Goal: Task Accomplishment & Management: Complete application form

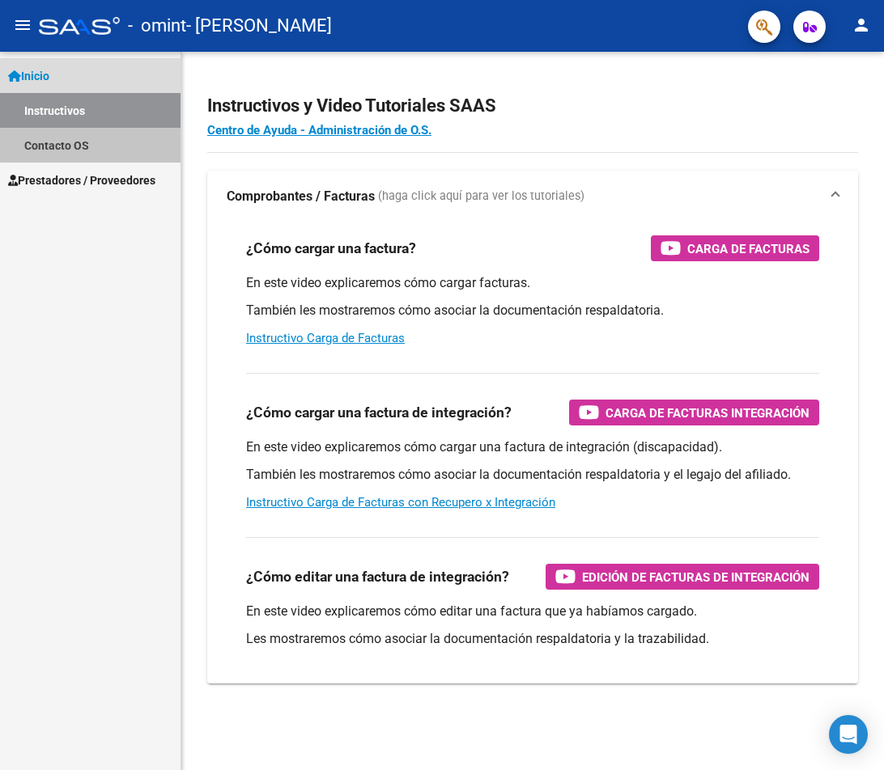
click at [105, 132] on link "Contacto OS" at bounding box center [90, 145] width 180 height 35
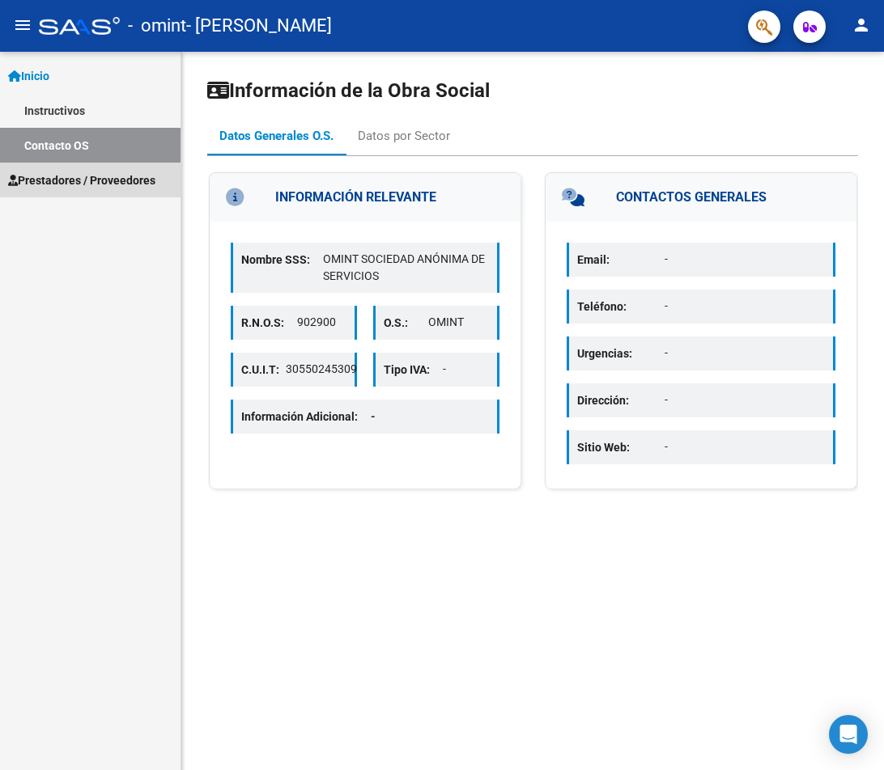
click at [114, 187] on span "Prestadores / Proveedores" at bounding box center [81, 181] width 147 height 18
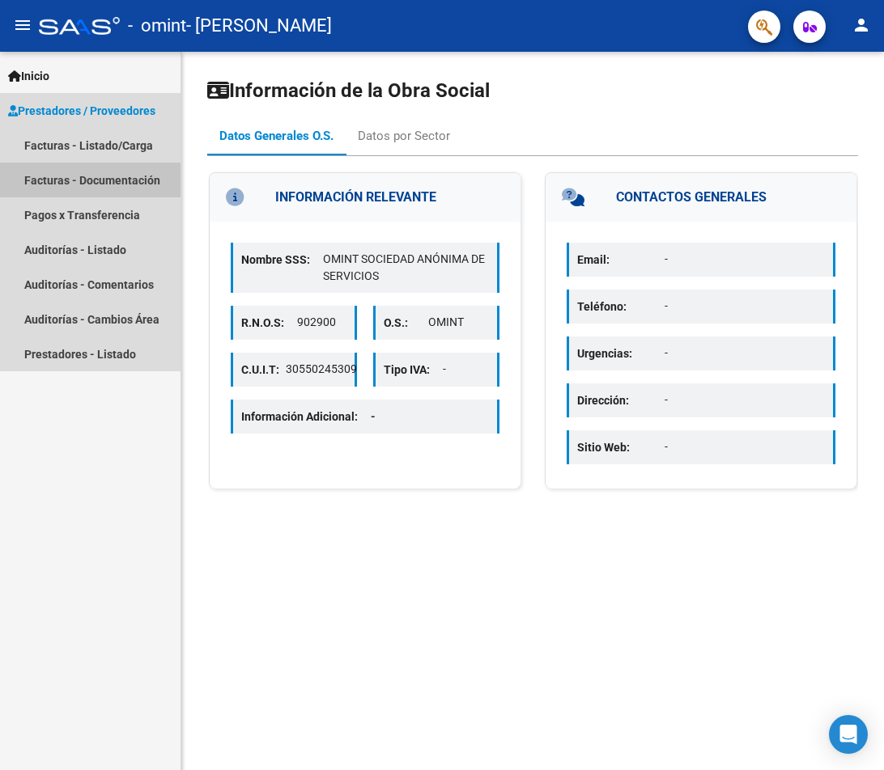
click at [111, 179] on link "Facturas - Documentación" at bounding box center [90, 180] width 180 height 35
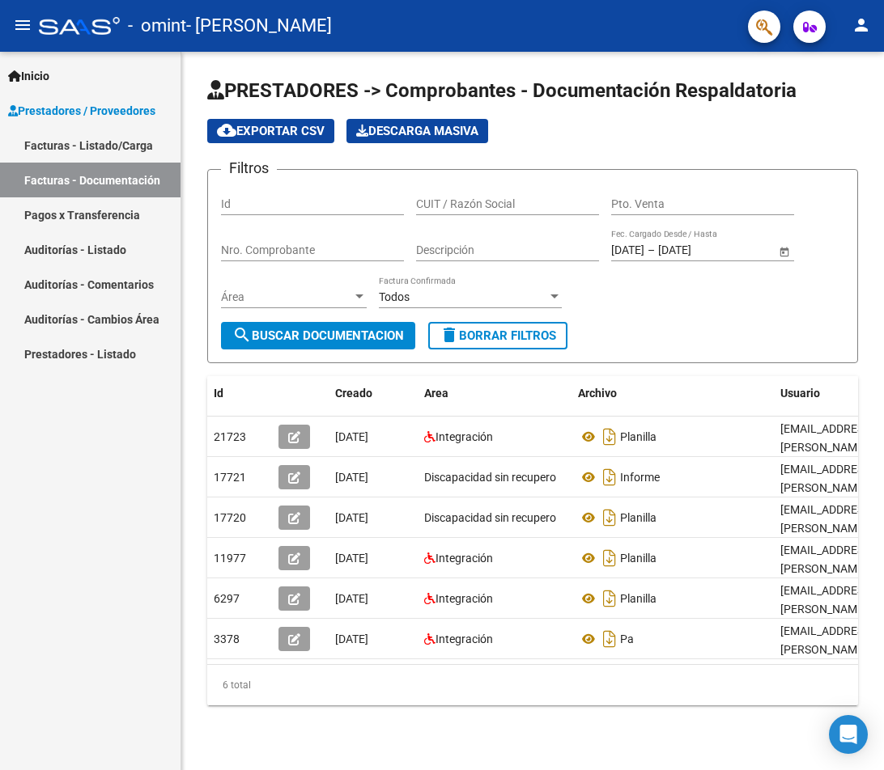
click at [95, 151] on link "Facturas - Listado/Carga" at bounding box center [90, 145] width 180 height 35
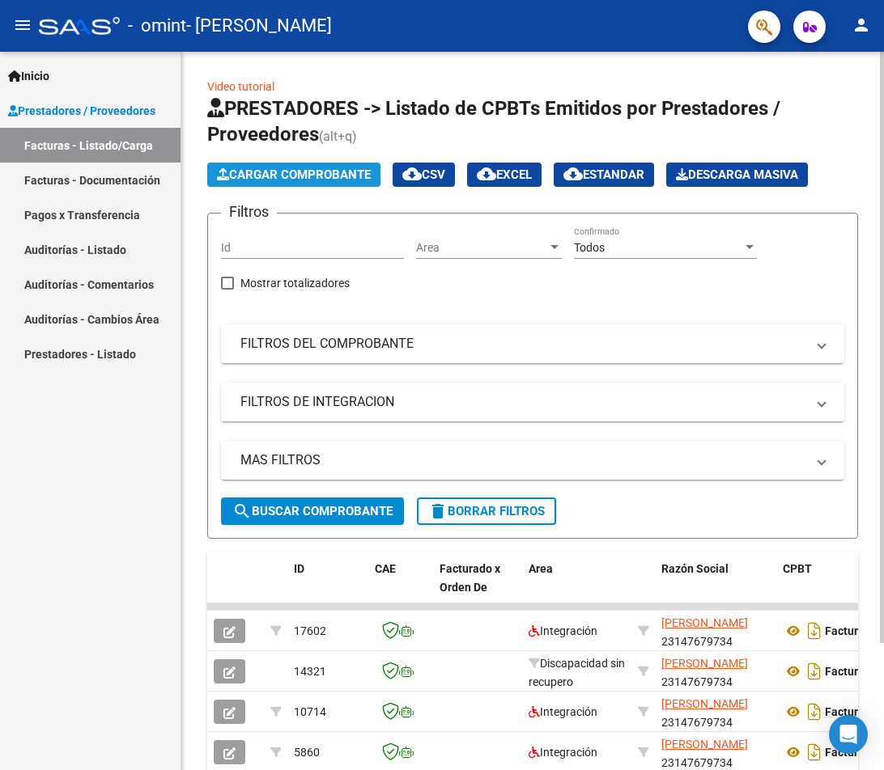
click at [362, 168] on span "Cargar Comprobante" at bounding box center [294, 174] width 154 height 15
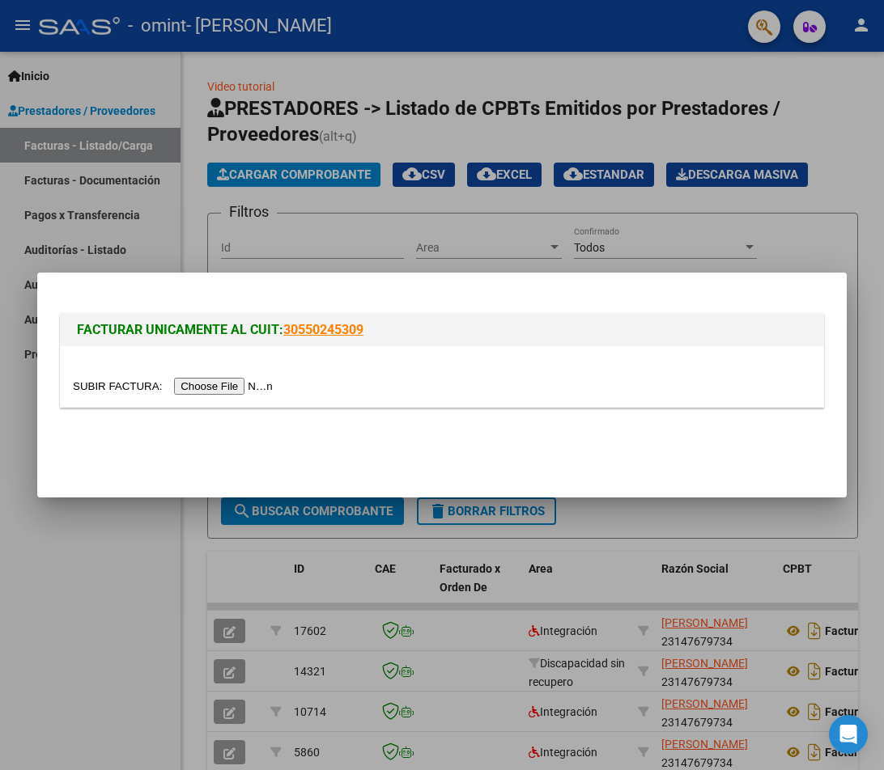
click at [234, 386] on input "file" at bounding box center [175, 386] width 205 height 17
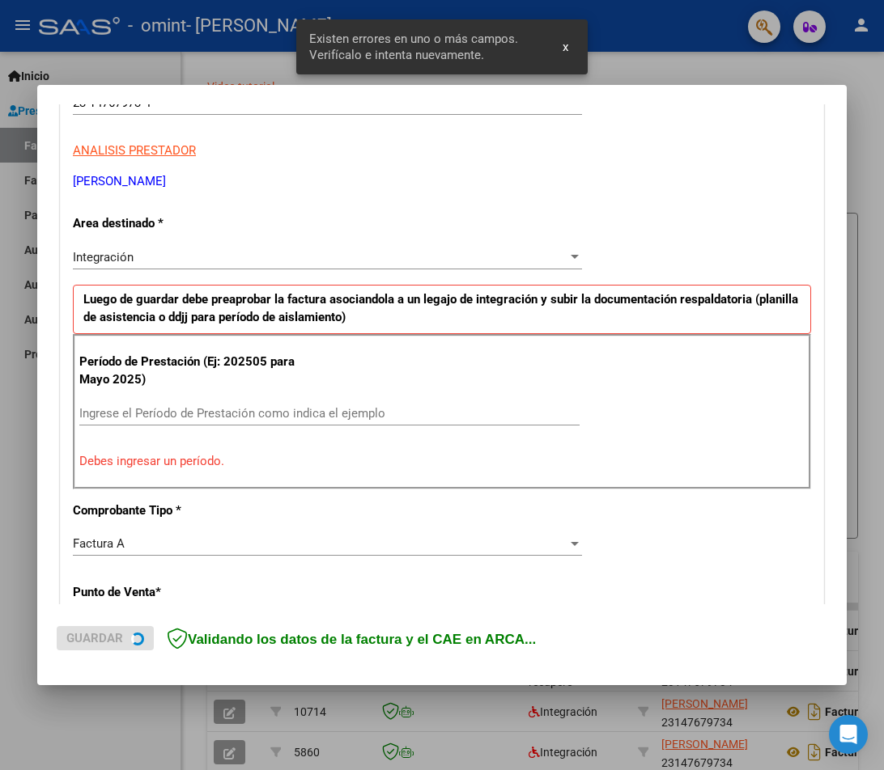
scroll to position [282, 0]
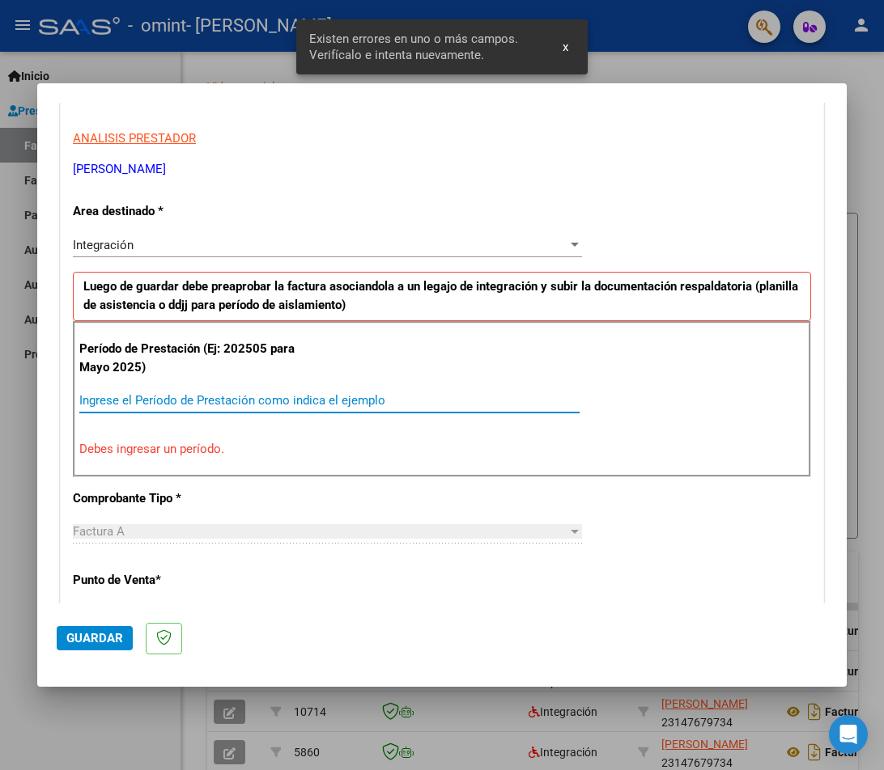
click at [228, 395] on input "Ingrese el Período de Prestación como indica el ejemplo" at bounding box center [329, 400] width 500 height 15
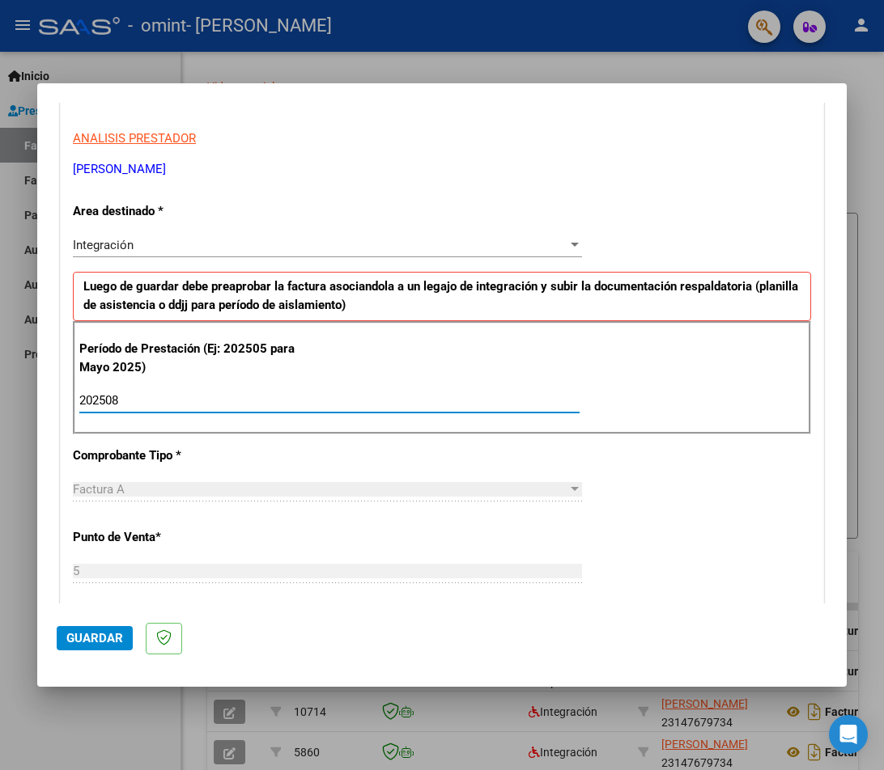
type input "202508"
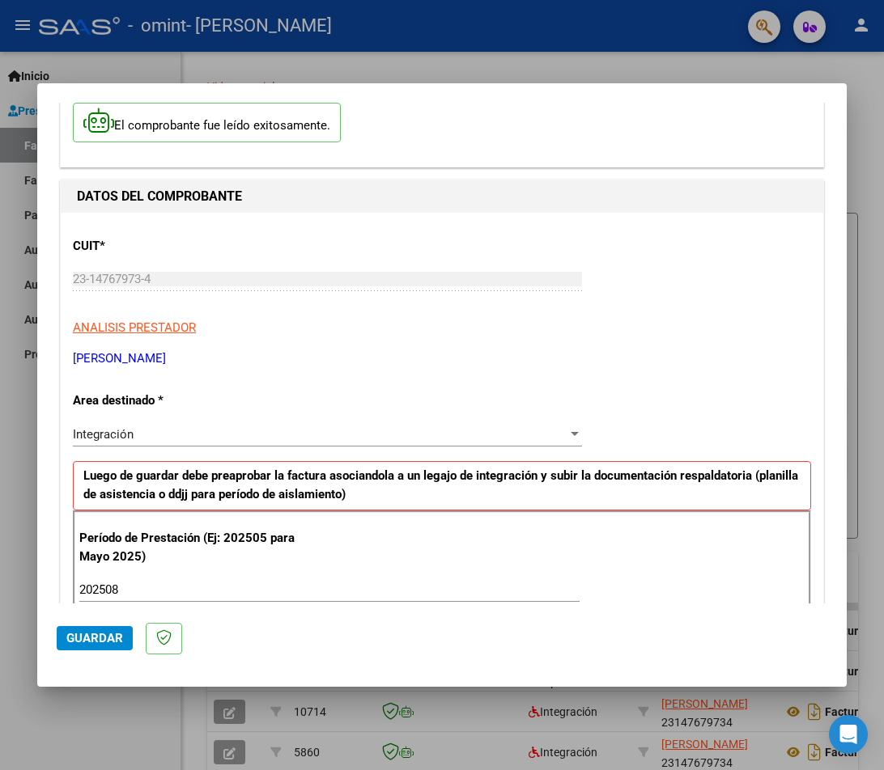
scroll to position [0, 0]
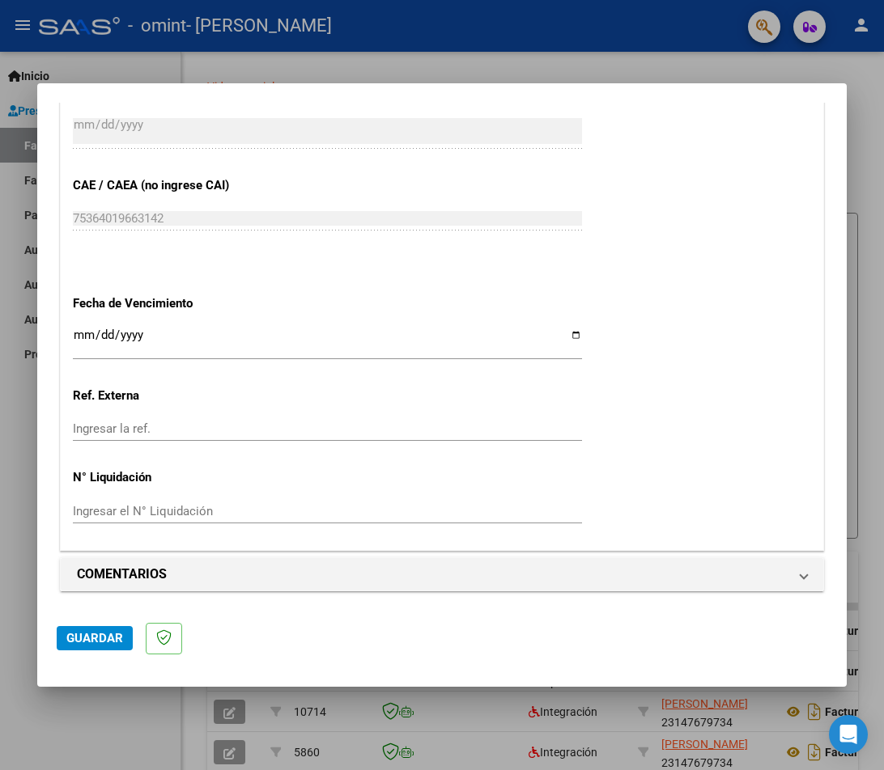
drag, startPoint x: 440, startPoint y: 392, endPoint x: 440, endPoint y: 557, distance: 165.1
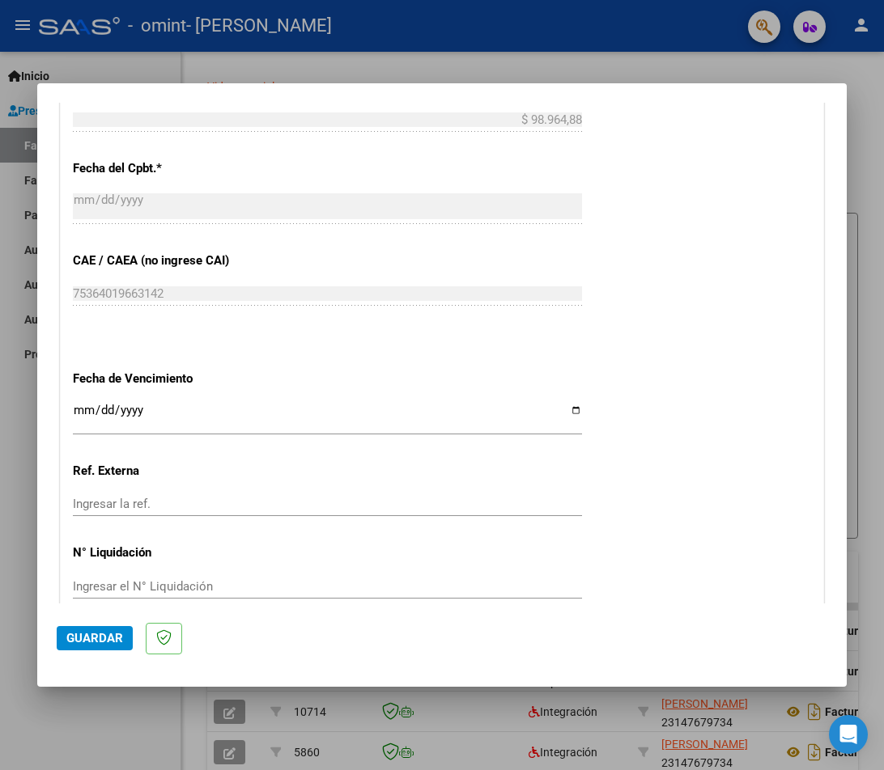
scroll to position [892, 0]
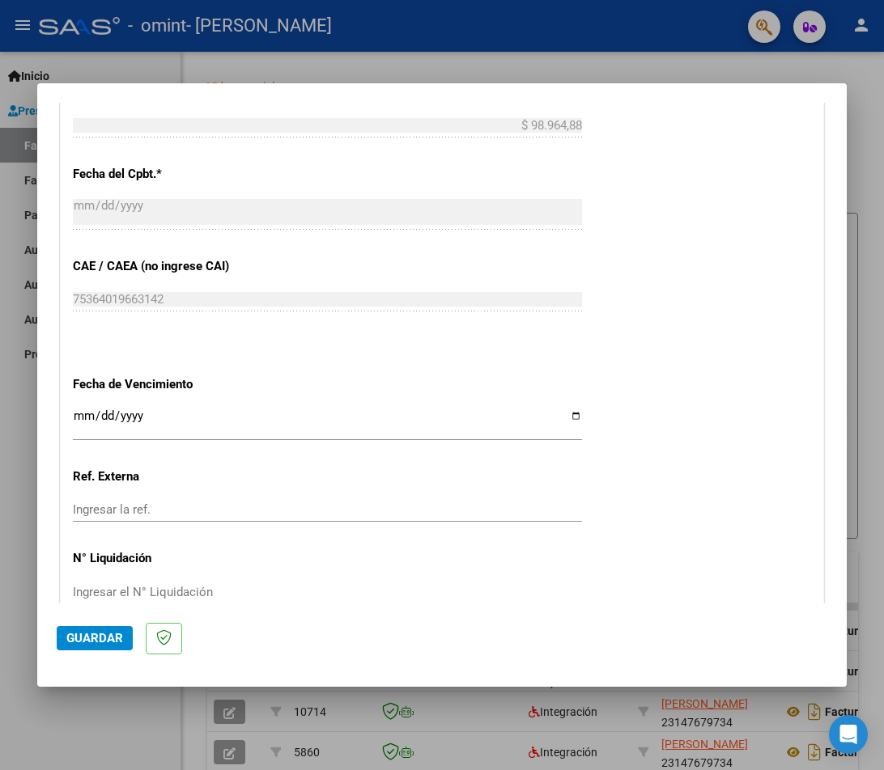
click at [87, 640] on span "Guardar" at bounding box center [94, 638] width 57 height 15
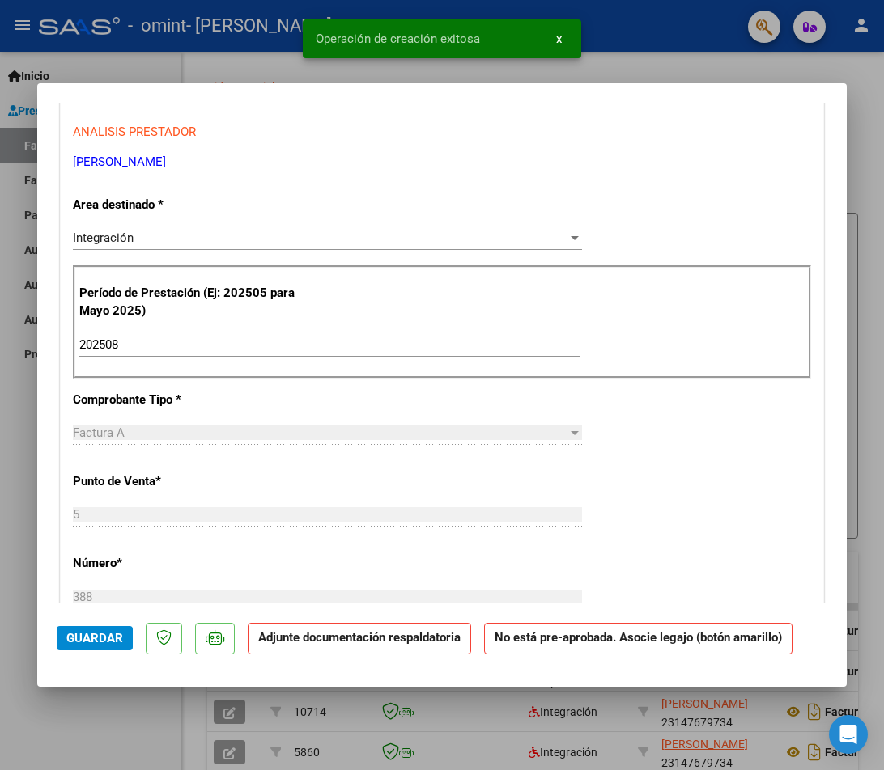
drag, startPoint x: 450, startPoint y: 442, endPoint x: 435, endPoint y: 553, distance: 111.8
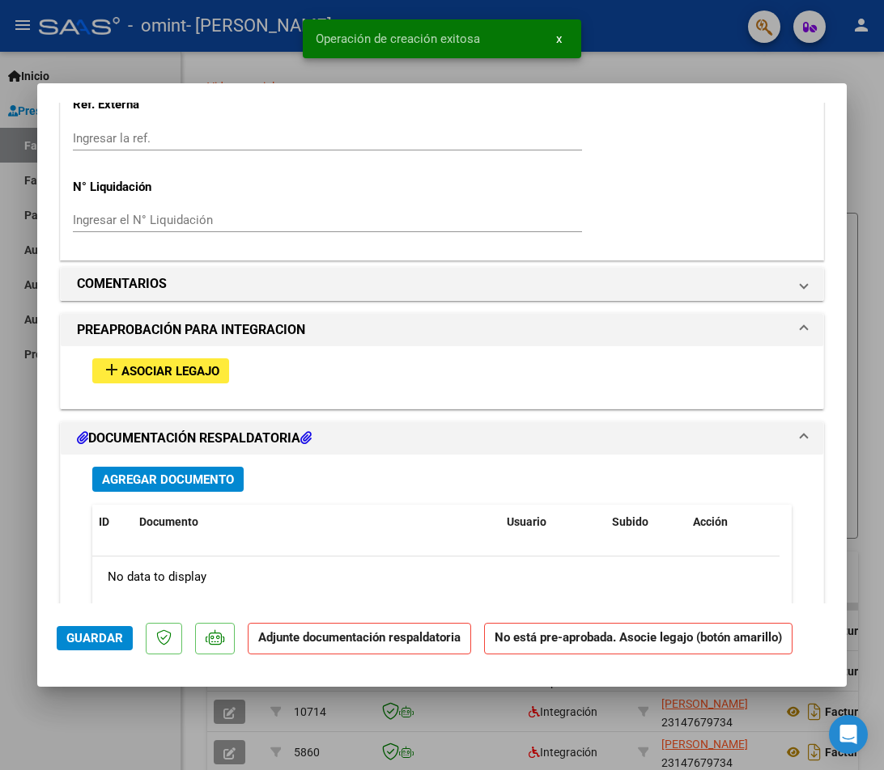
scroll to position [1440, 0]
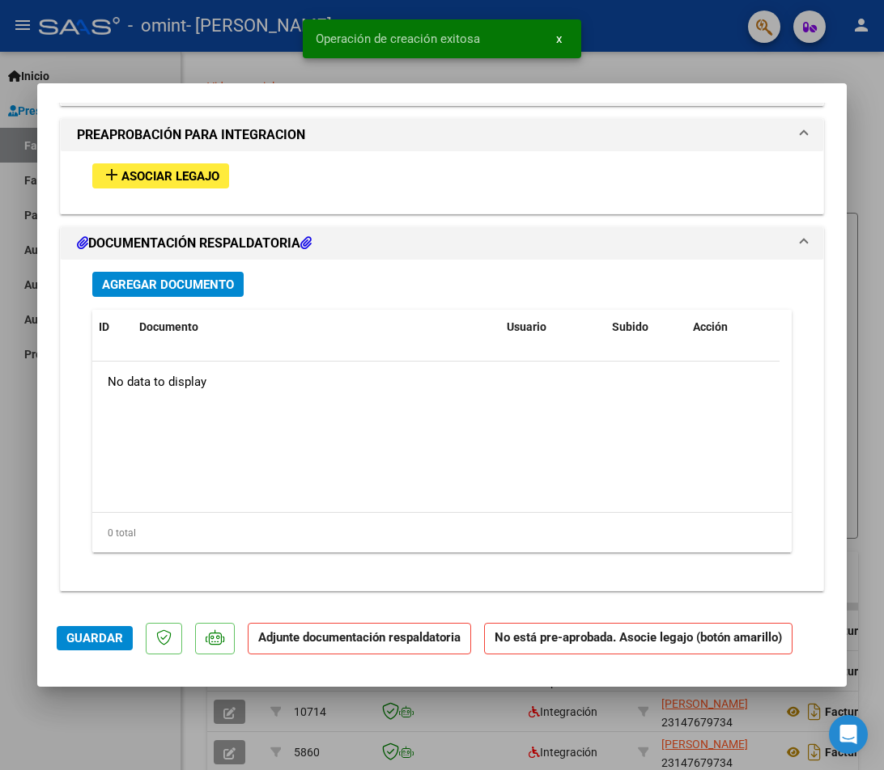
drag, startPoint x: 731, startPoint y: 329, endPoint x: 713, endPoint y: 524, distance: 195.0
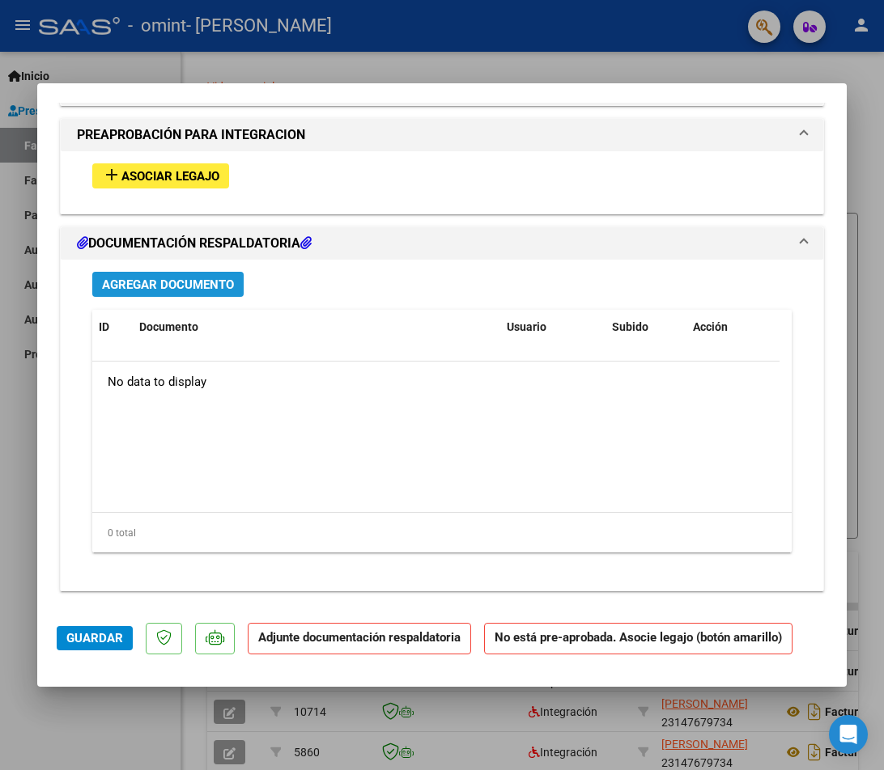
click at [154, 285] on span "Agregar Documento" at bounding box center [168, 285] width 132 height 15
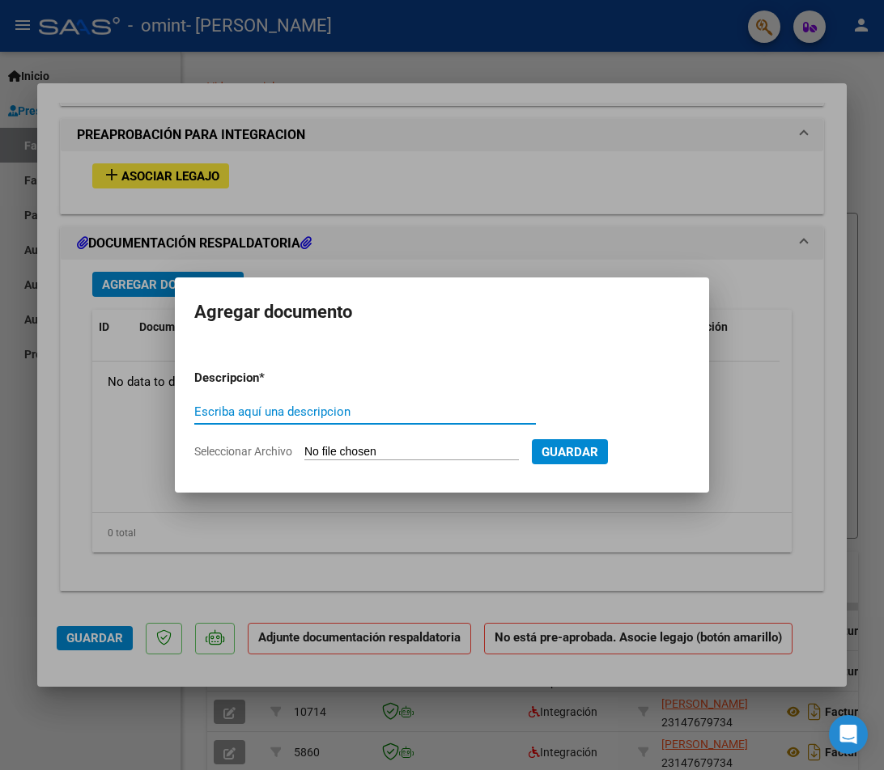
click at [287, 410] on input "Escriba aquí una descripcion" at bounding box center [364, 412] width 341 height 15
type input "PLANILLA"
click at [404, 446] on input "Seleccionar Archivo" at bounding box center [411, 452] width 214 height 15
click at [454, 455] on input "Seleccionar Archivo" at bounding box center [411, 452] width 214 height 15
type input "C:\fakepath\AGOSTO.jpeg"
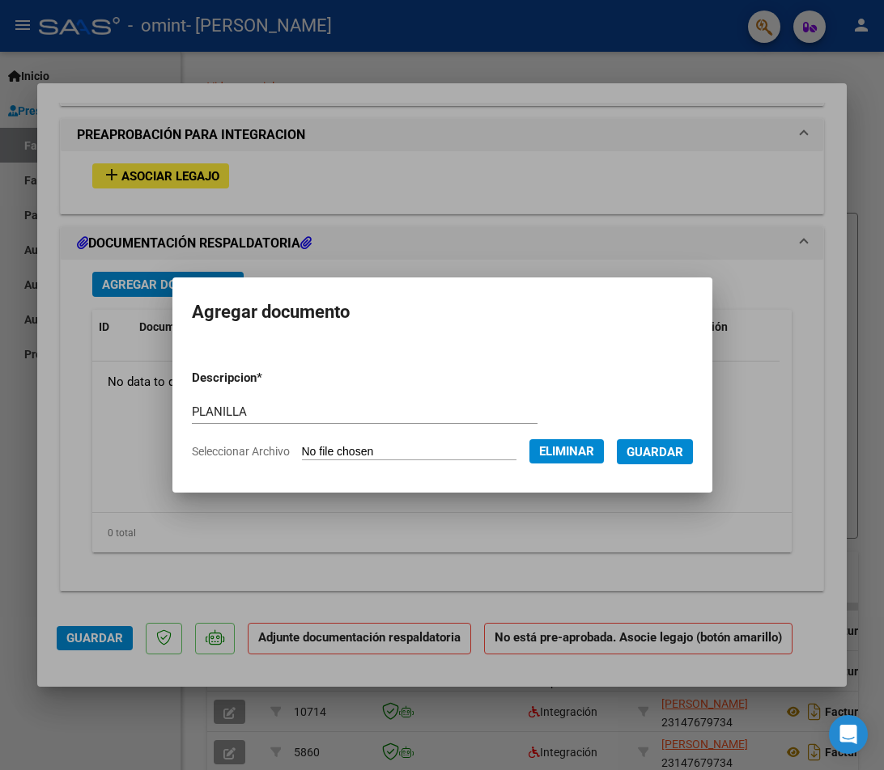
click at [650, 451] on span "Guardar" at bounding box center [654, 452] width 57 height 15
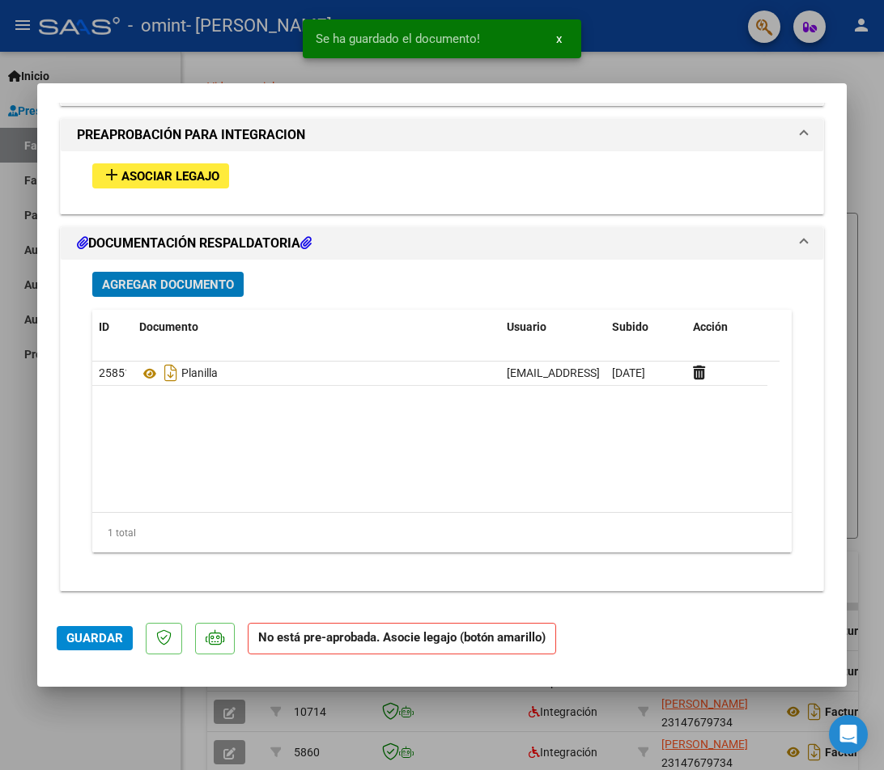
click at [91, 650] on button "Guardar" at bounding box center [95, 638] width 76 height 24
drag, startPoint x: 782, startPoint y: 484, endPoint x: 780, endPoint y: 540, distance: 55.9
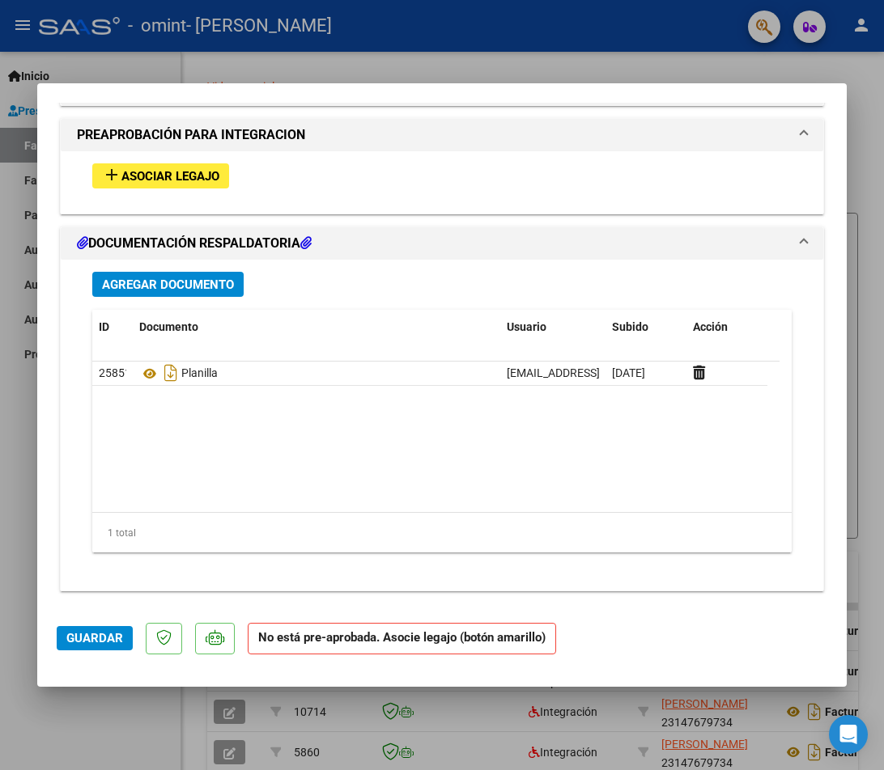
click at [563, 40] on div at bounding box center [442, 385] width 884 height 770
type input "$ 0,00"
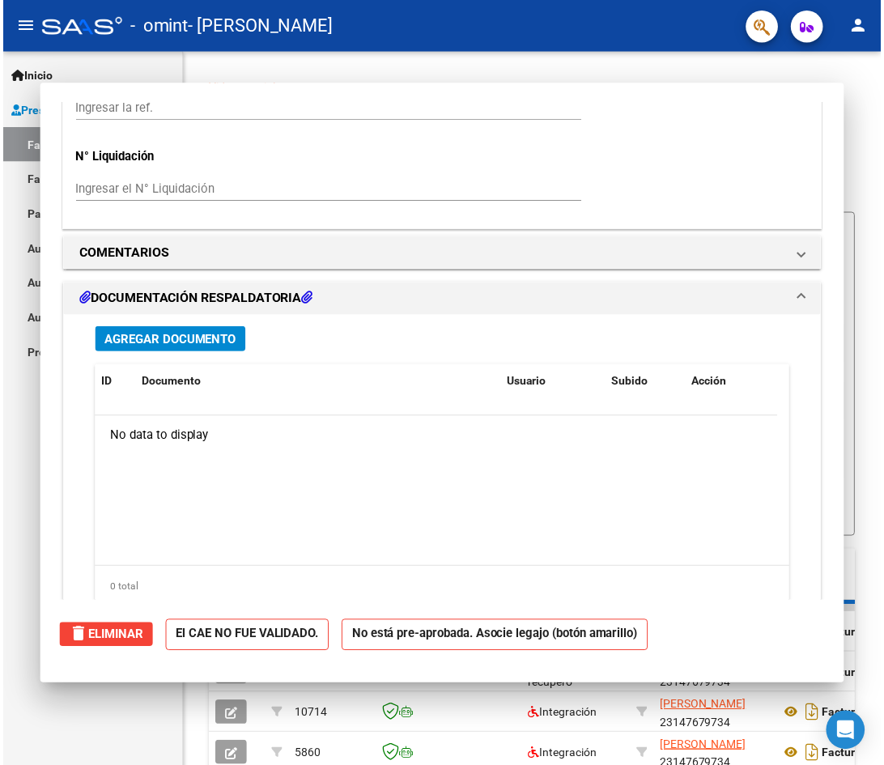
scroll to position [0, 0]
